Goal: Information Seeking & Learning: Find specific fact

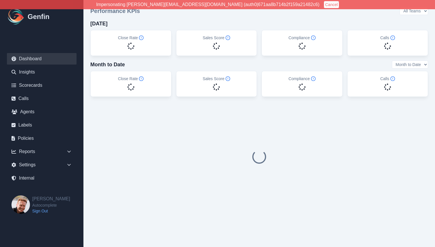
click at [324, 3] on button "Cancel" at bounding box center [331, 4] width 15 height 7
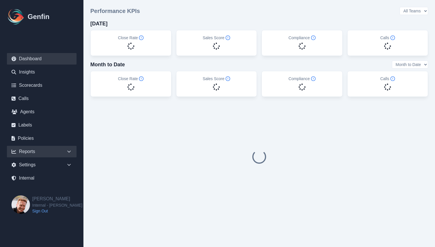
click at [39, 150] on div "Reports" at bounding box center [42, 152] width 70 height 12
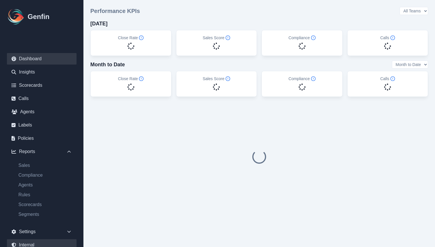
click at [26, 244] on link "Internal" at bounding box center [42, 245] width 70 height 12
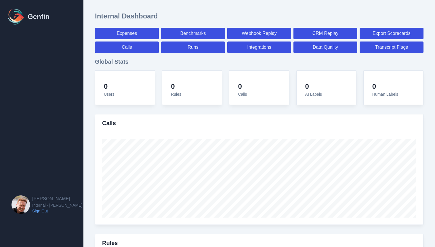
select select "paid"
select select "7"
select select "paid"
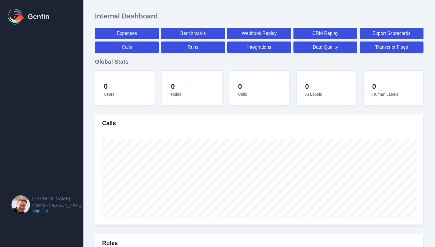
select select "7"
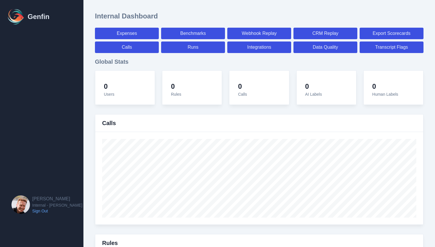
select select "7"
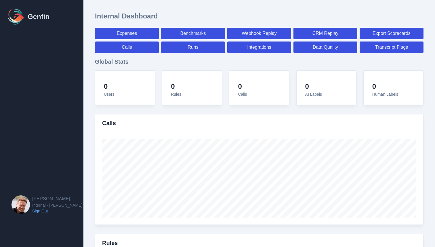
select select "7"
select select "paid"
select select "7"
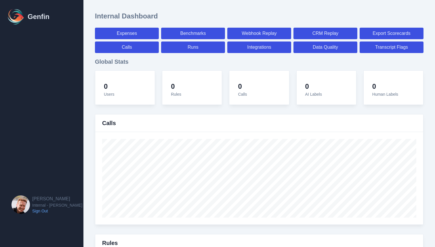
select select "7"
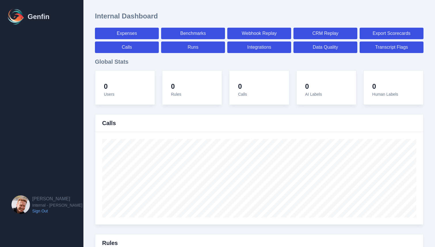
select select "7"
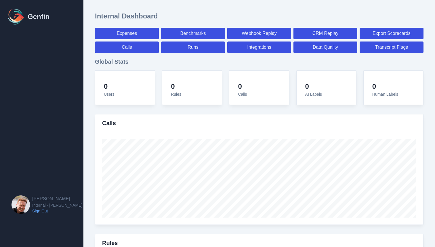
select select "7"
select select "paid"
select select "7"
select select "paid"
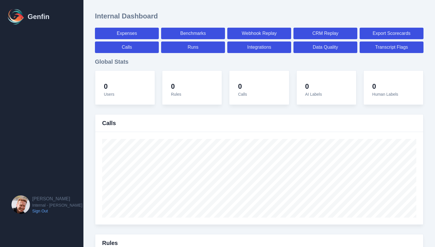
select select "paid"
select select "7"
select select "paid"
select select "7"
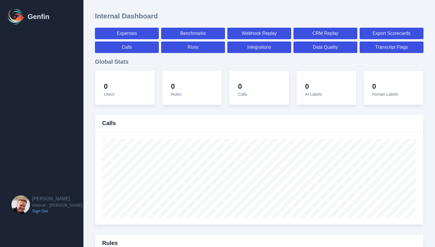
select select "7"
select select "paid"
select select "7"
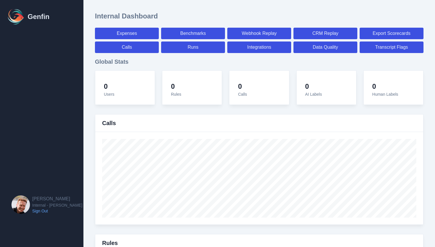
select select "paid"
select select "7"
select select "paid"
select select "7"
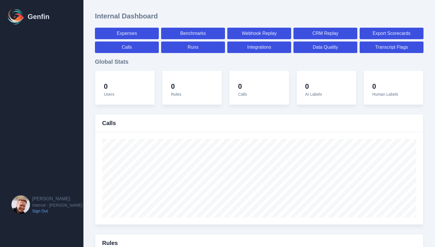
select select "7"
select select "paid"
select select "7"
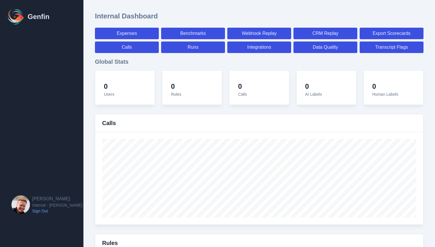
select select "7"
select select "paid"
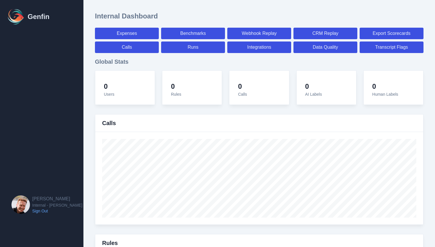
select select "7"
select select "paid"
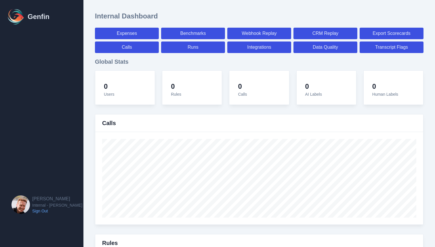
select select "7"
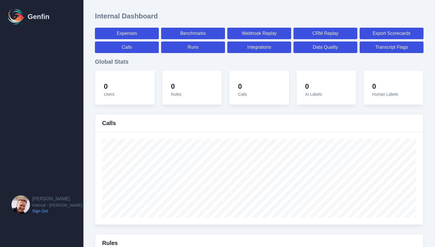
select select "paid"
select select "7"
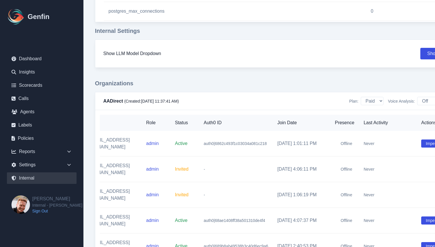
scroll to position [0, 30]
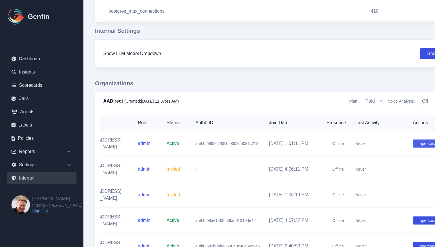
click at [429, 142] on button "Impersonate" at bounding box center [429, 143] width 32 height 8
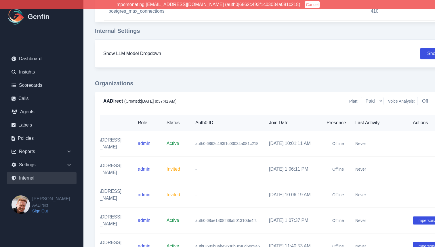
scroll to position [0, 0]
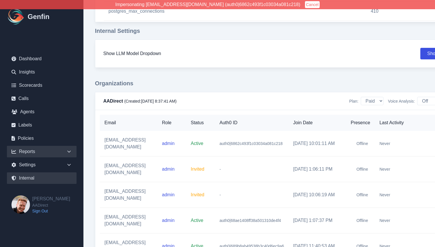
click at [32, 151] on div "Reports" at bounding box center [42, 152] width 70 height 12
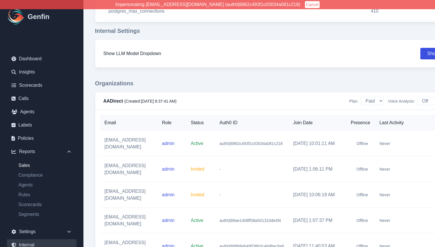
click at [27, 166] on link "Sales" at bounding box center [45, 165] width 63 height 7
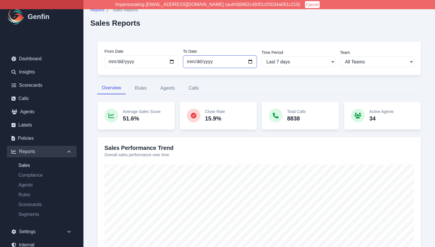
click at [195, 62] on input "[DATE]" at bounding box center [220, 61] width 74 height 13
type input "2025-10-11"
select select "custom"
type input "2025-10-08"
click at [266, 81] on div "From Date 2025-10-05 To Date 2025-10-08 Time Period Last 7 days Last 14 days La…" at bounding box center [259, 241] width 338 height 414
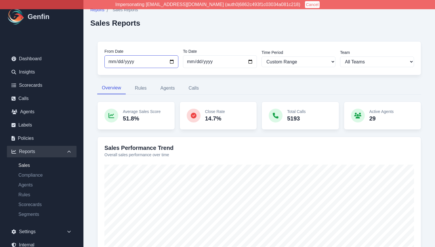
click at [110, 61] on input "2025-10-05" at bounding box center [141, 61] width 74 height 13
type input "2025-10-05"
click at [266, 82] on nav "Overview Rules Agents Calls" at bounding box center [259, 88] width 324 height 12
click at [30, 174] on link "Compliance" at bounding box center [45, 174] width 63 height 7
click at [26, 99] on link "Calls" at bounding box center [42, 99] width 70 height 12
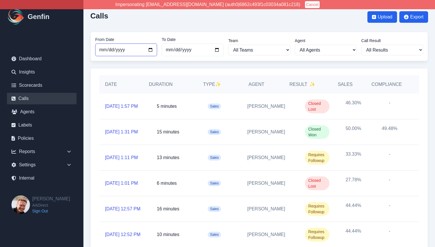
click at [100, 50] on input "2025-09-01" at bounding box center [126, 49] width 62 height 13
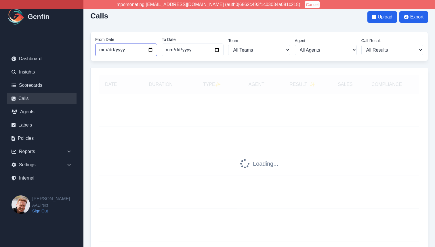
type input "2025-10-05"
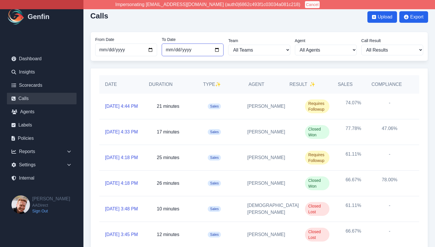
type input "2025-10-08"
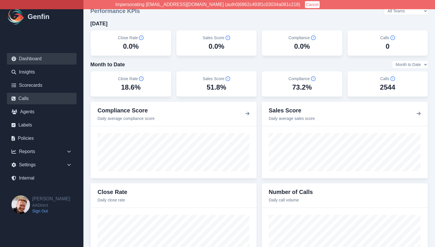
click at [33, 98] on link "Calls" at bounding box center [42, 99] width 70 height 12
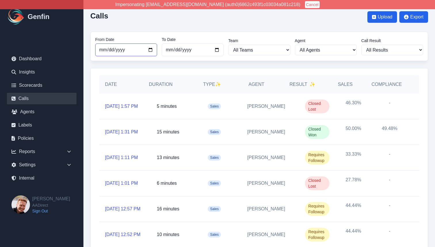
click at [100, 49] on input "[DATE]" at bounding box center [126, 49] width 62 height 13
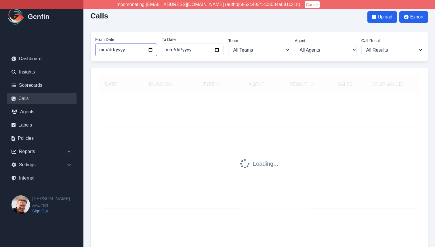
type input "[DATE]"
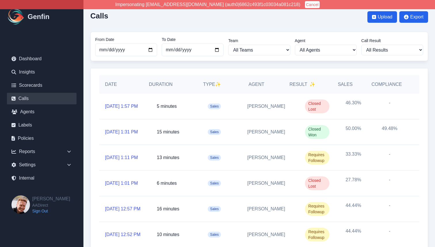
click at [227, 76] on div "Type ✨" at bounding box center [212, 84] width 62 height 18
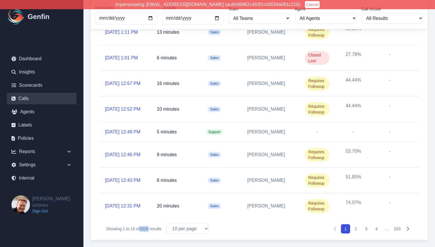
drag, startPoint x: 141, startPoint y: 227, endPoint x: 150, endPoint y: 228, distance: 8.9
click at [150, 228] on p "Showing 1 to 10 of 2028 results" at bounding box center [133, 229] width 55 height 6
copy span "2028"
